Goal: Find specific page/section: Find specific page/section

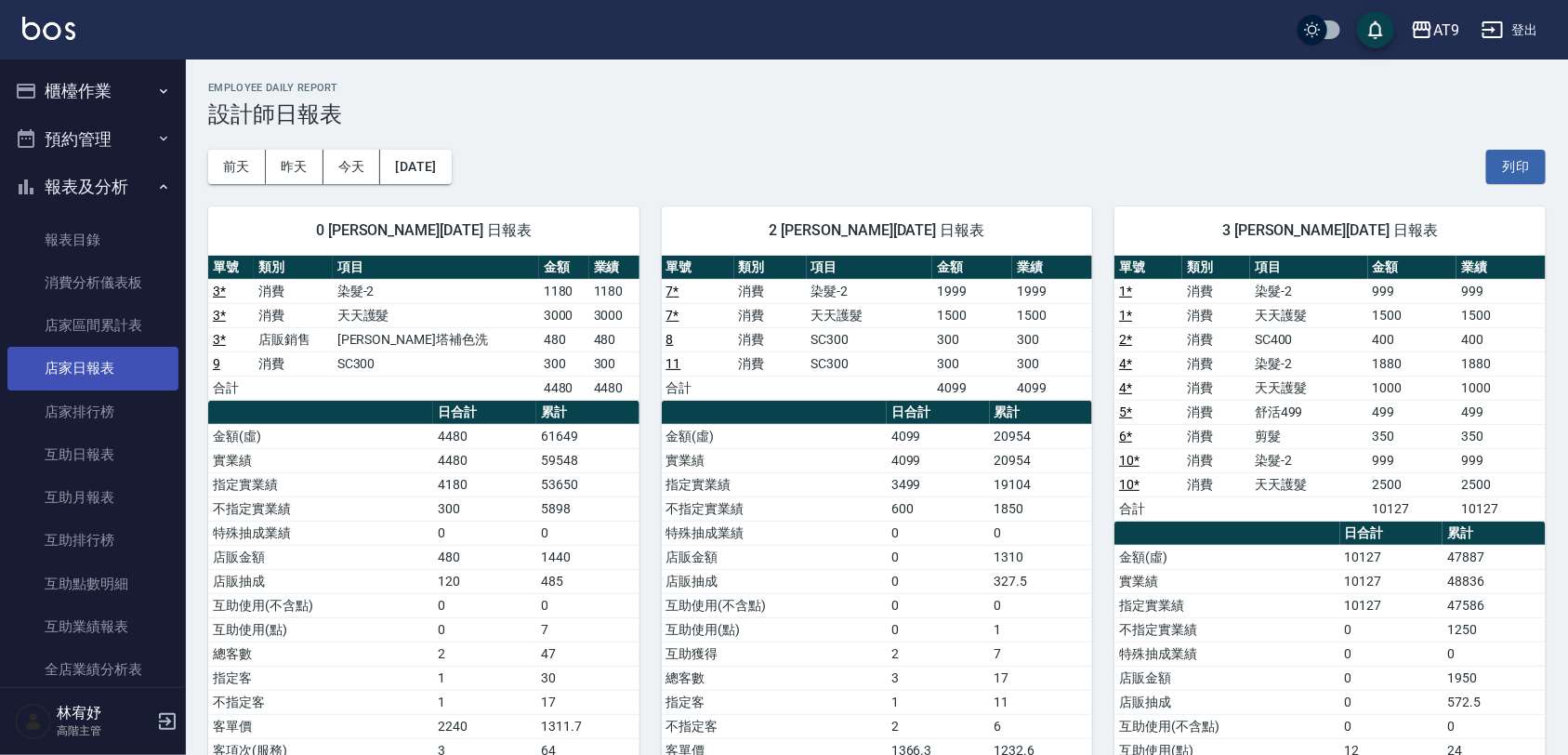
click at [95, 356] on link "店家日報表" at bounding box center [93, 368] width 171 height 43
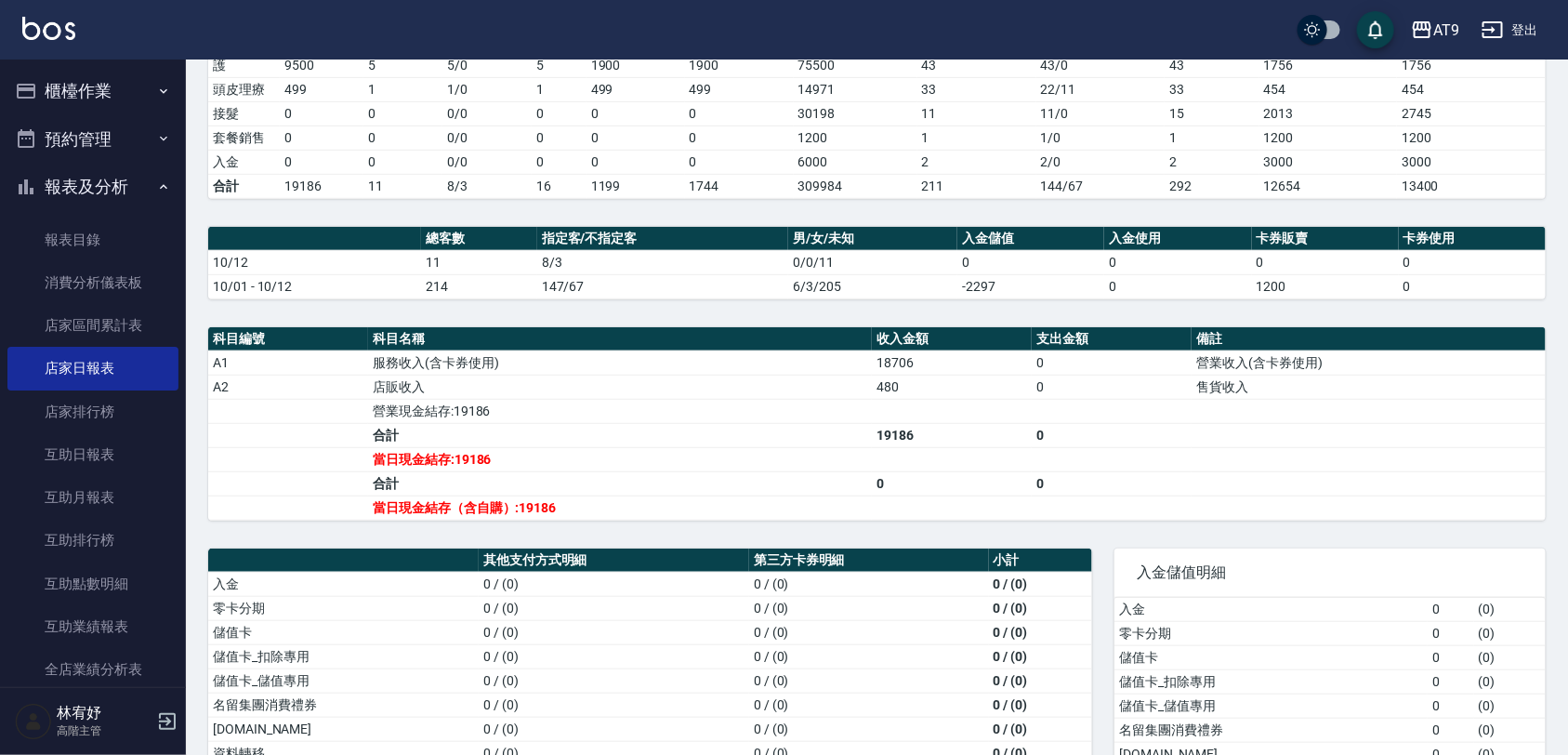
scroll to position [465, 0]
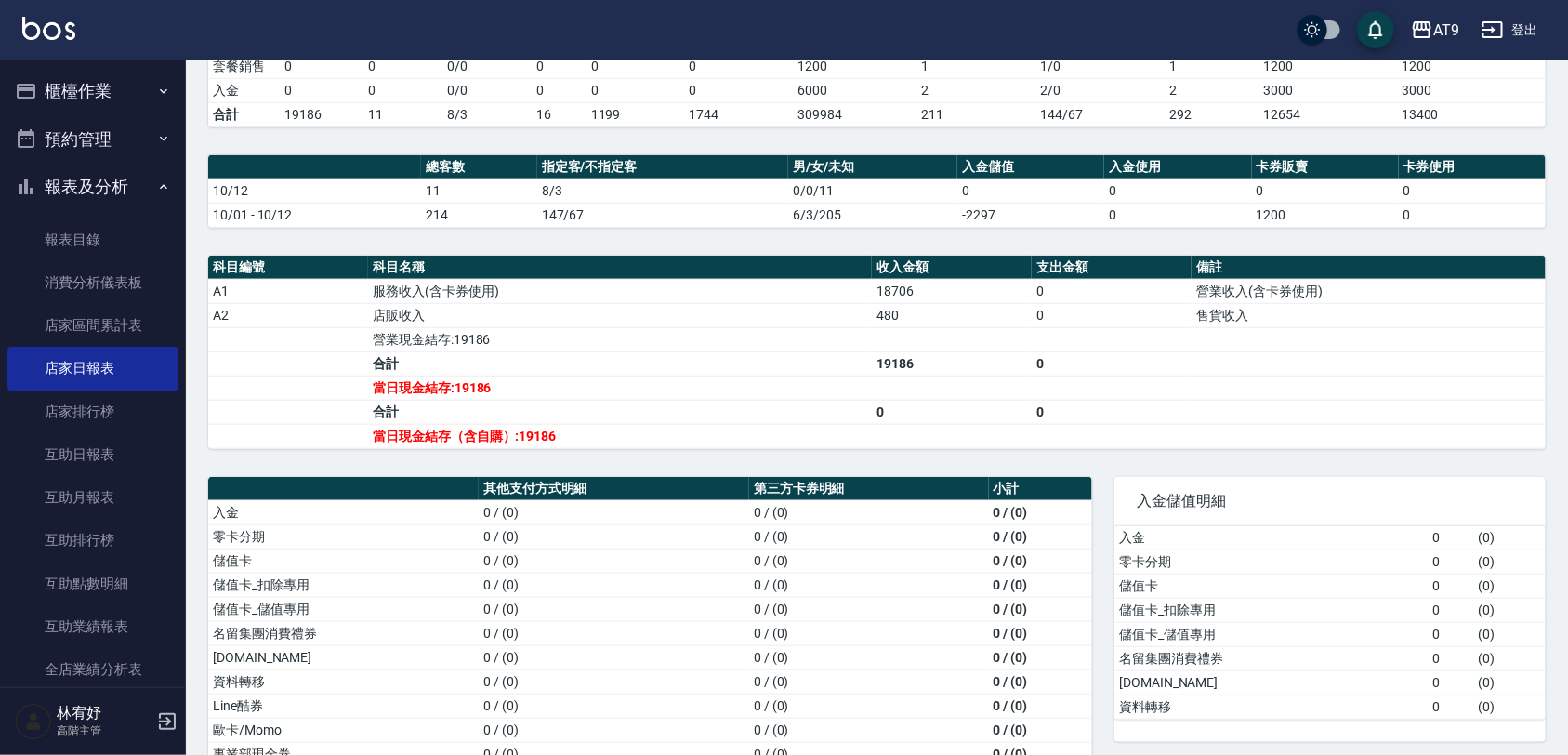
click at [1531, 19] on button "登出" at bounding box center [1510, 30] width 72 height 35
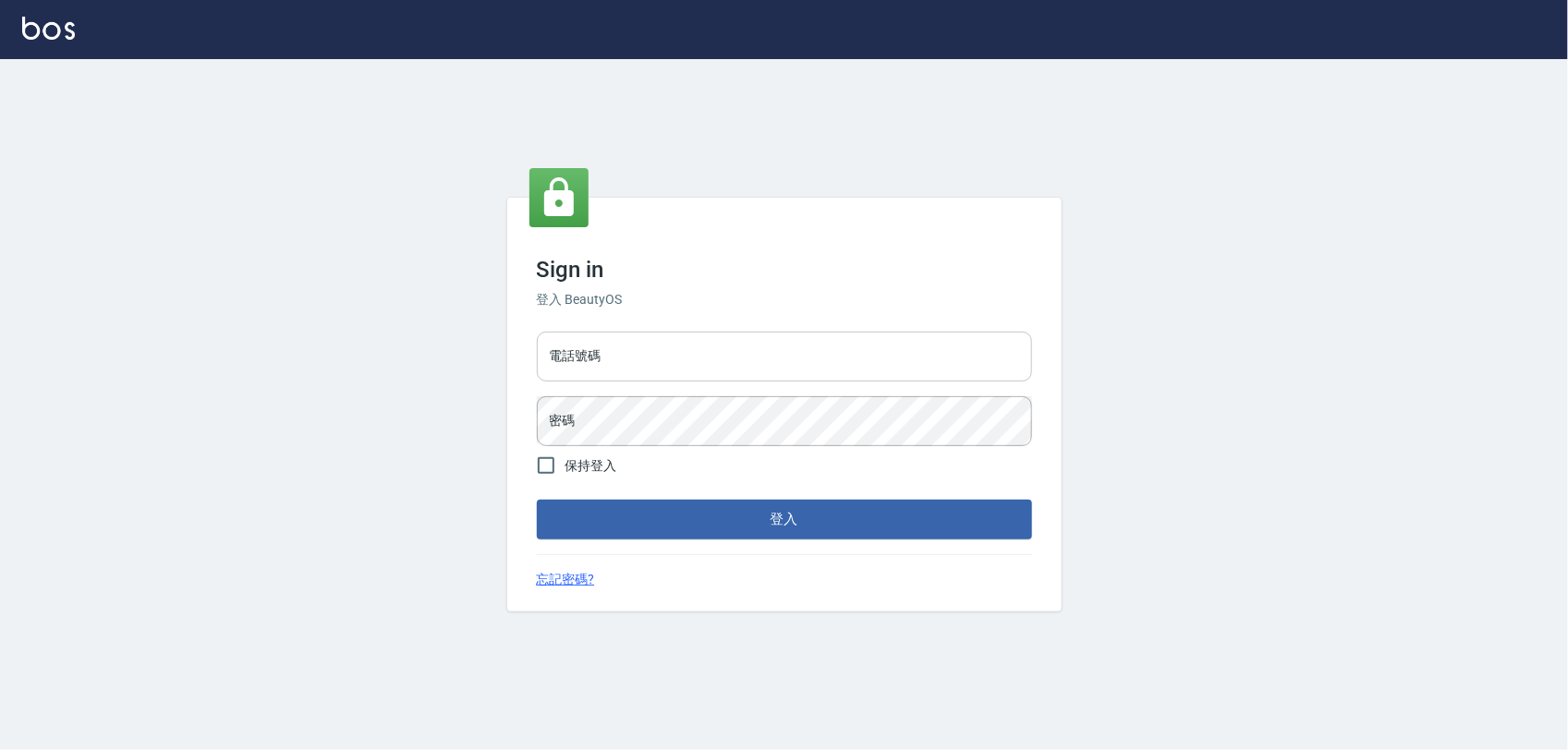
click at [708, 361] on input "電話號碼" at bounding box center [784, 356] width 495 height 50
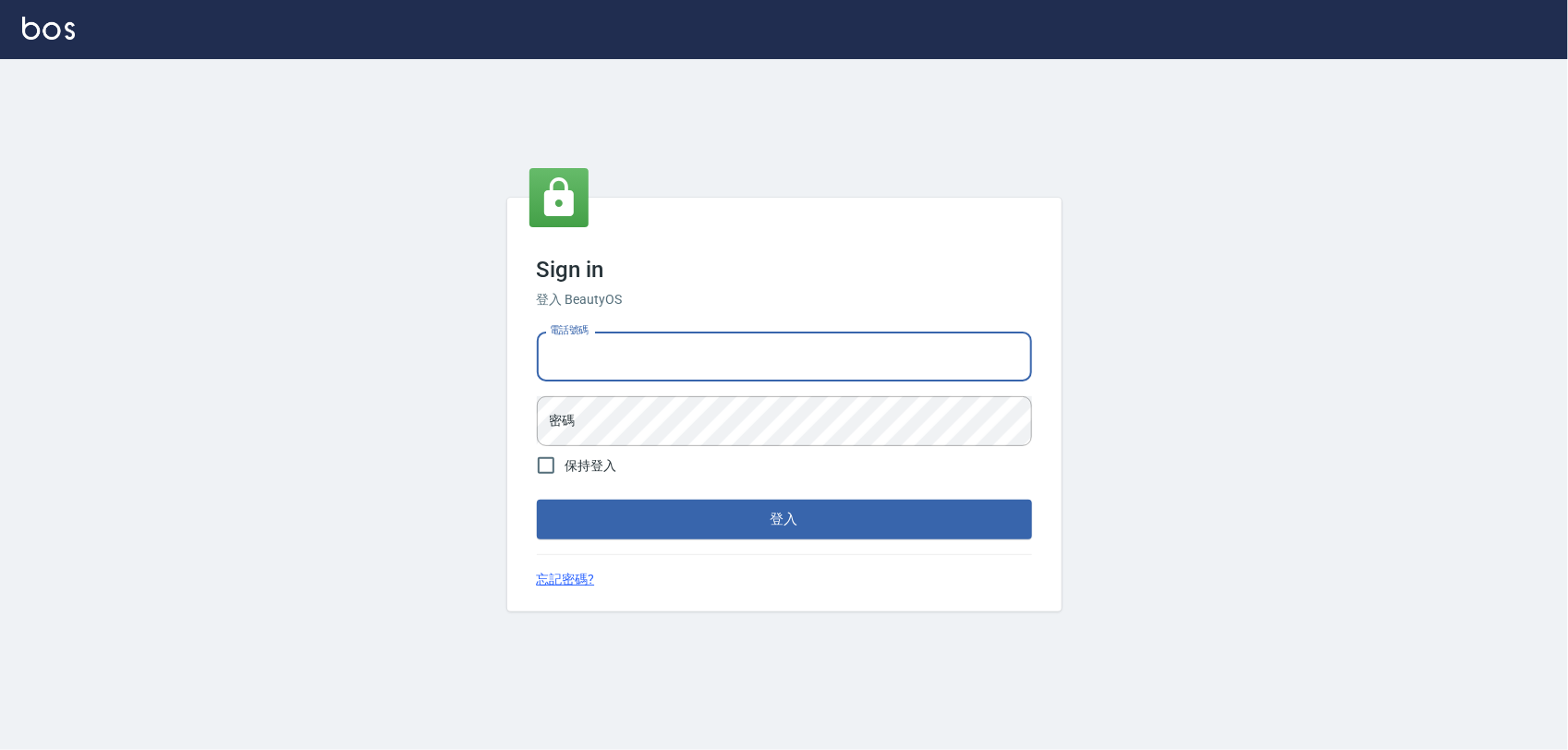
type input "0975151920"
